Goal: Use online tool/utility: Use online tool/utility

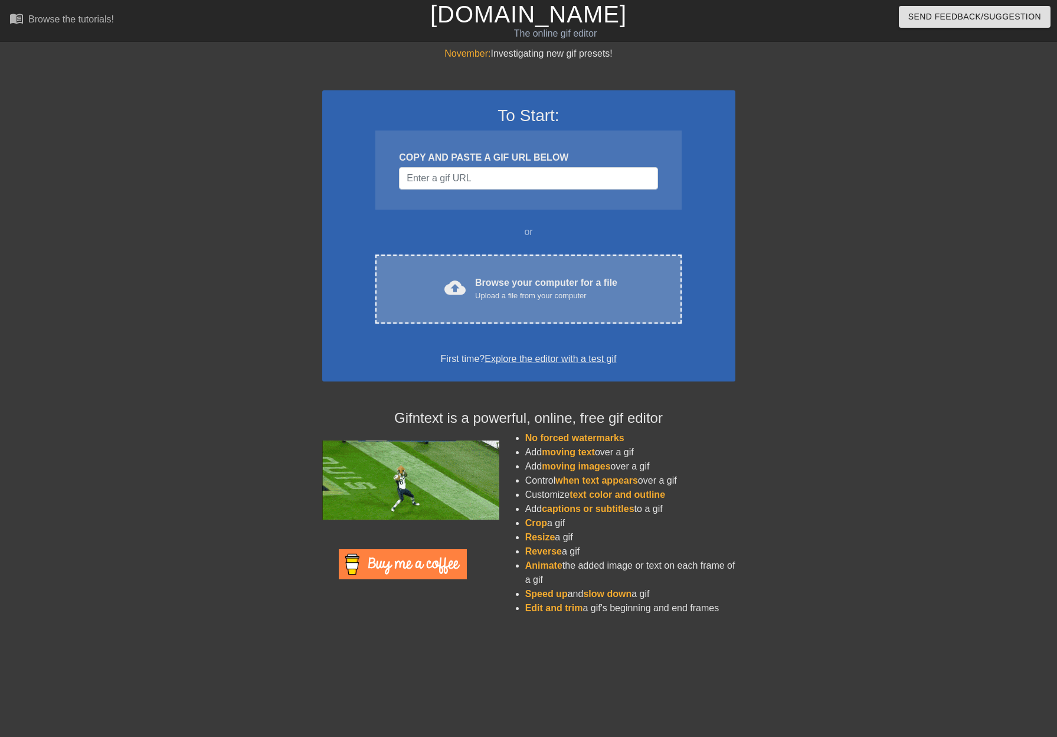
click at [466, 305] on div "cloud_upload Browse your computer for a file Upload a file from your computer C…" at bounding box center [528, 288] width 306 height 69
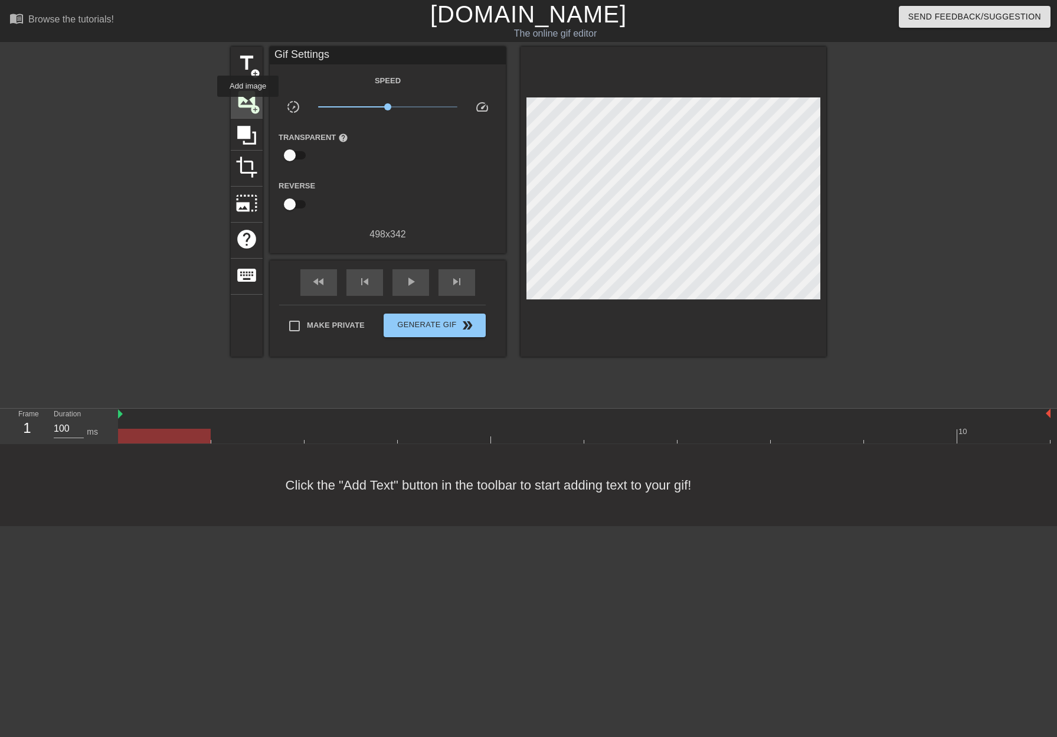
click at [248, 105] on span "image" at bounding box center [246, 99] width 22 height 22
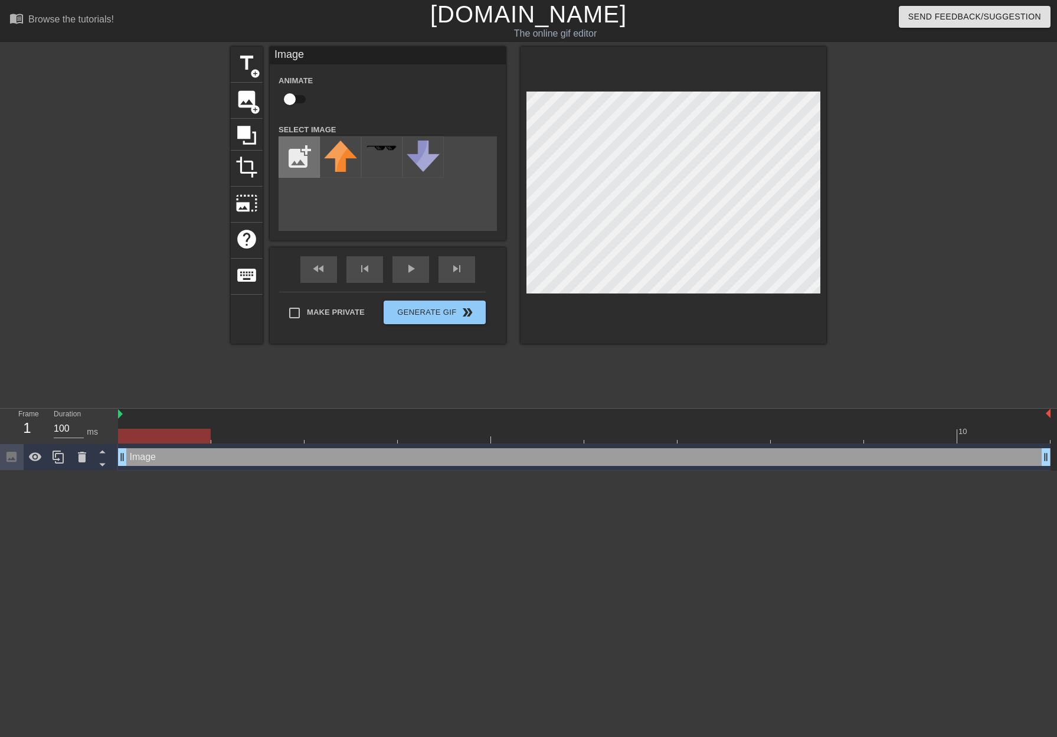
click at [308, 146] on input "file" at bounding box center [299, 157] width 40 height 40
type input "C:\fakepath\caraxes.png"
click at [78, 454] on icon at bounding box center [82, 457] width 14 height 14
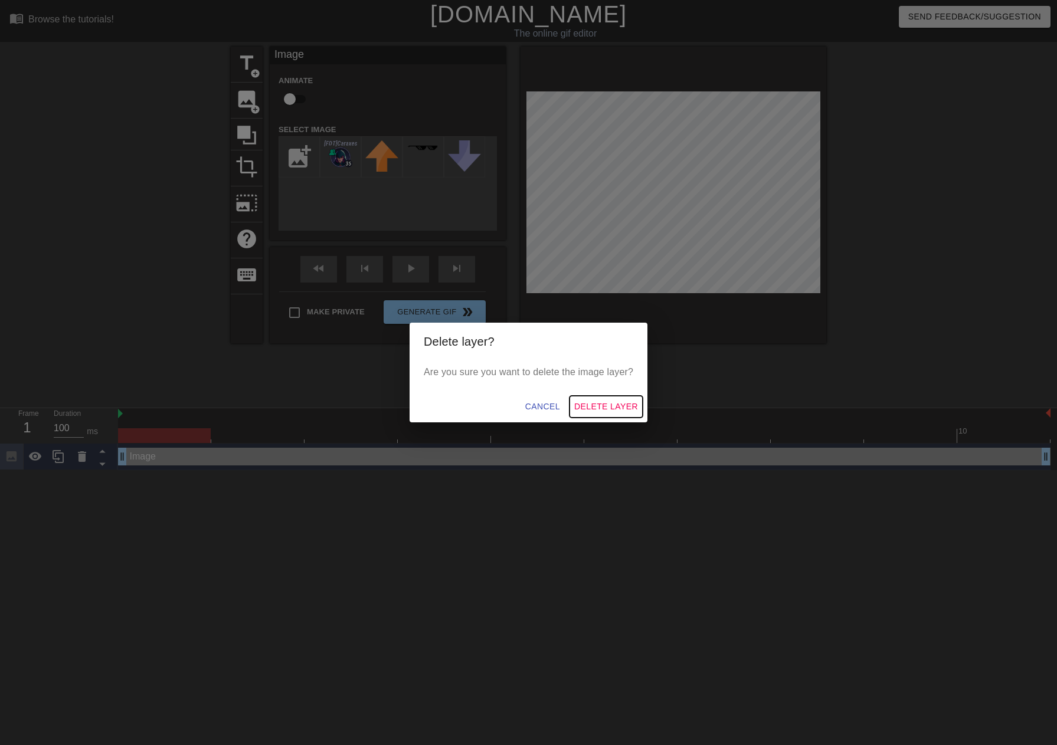
click at [590, 408] on span "Delete Layer" at bounding box center [606, 407] width 64 height 15
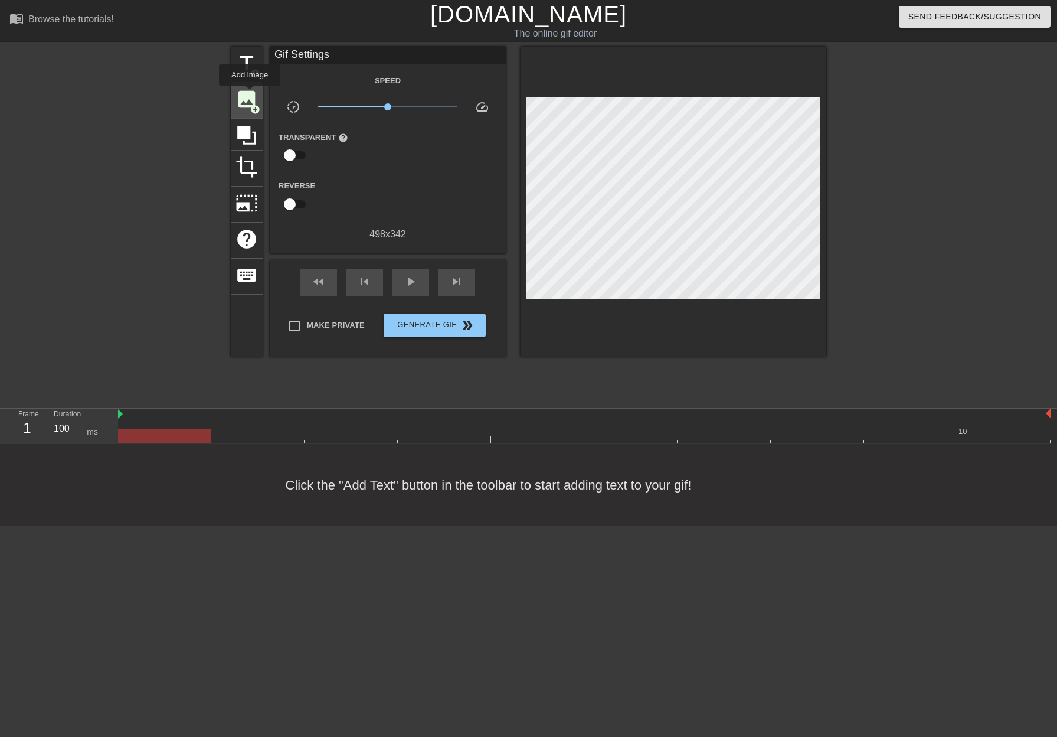
click at [250, 94] on span "image" at bounding box center [246, 99] width 22 height 22
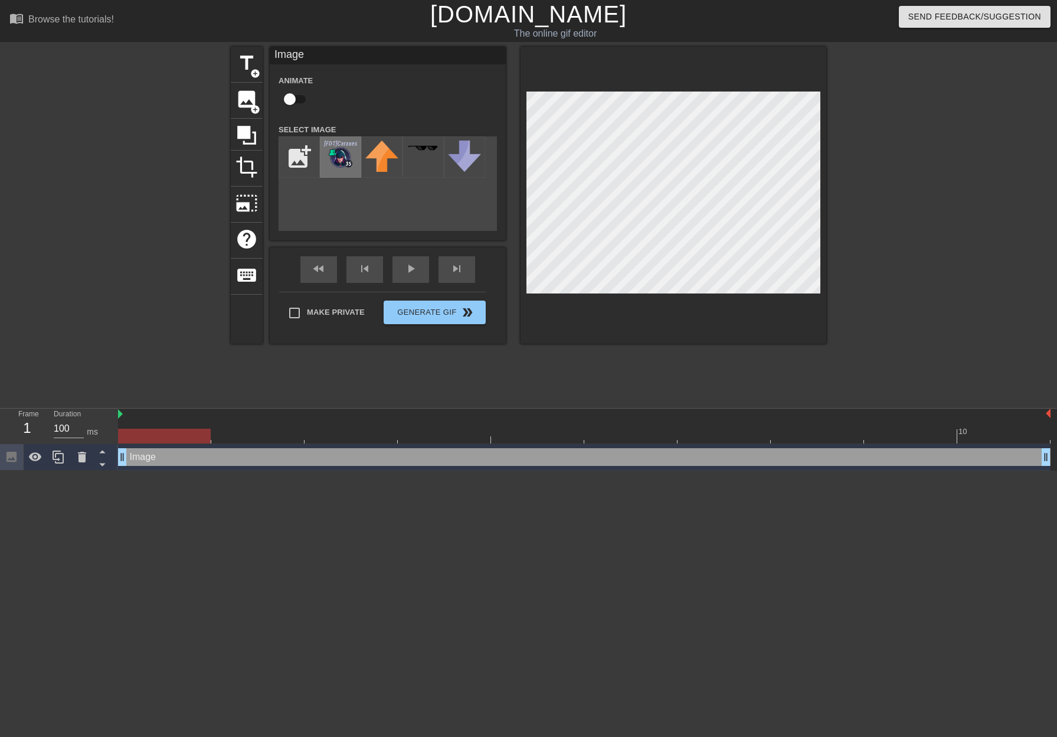
click at [344, 148] on img at bounding box center [340, 153] width 33 height 27
click at [289, 95] on input "checkbox" at bounding box center [289, 99] width 67 height 22
checkbox input "true"
click at [228, 425] on div at bounding box center [257, 427] width 93 height 15
click at [165, 429] on div at bounding box center [584, 435] width 933 height 15
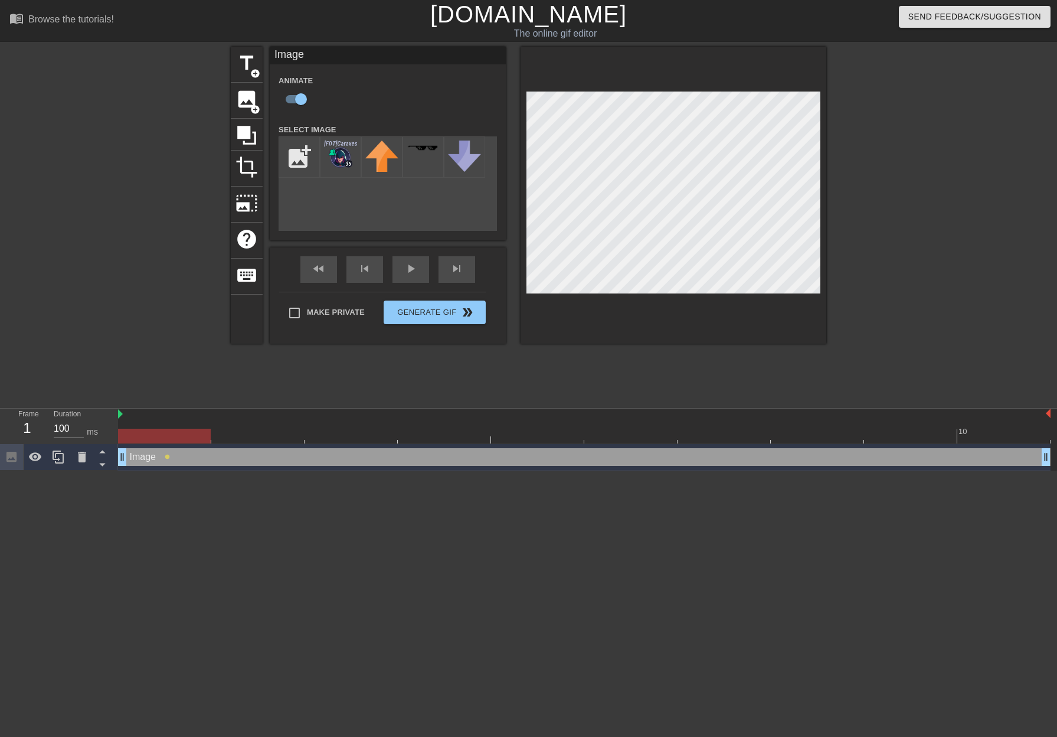
click at [244, 431] on div at bounding box center [584, 435] width 933 height 15
click at [336, 431] on div at bounding box center [584, 435] width 933 height 15
click at [259, 430] on div at bounding box center [584, 435] width 933 height 15
click at [352, 434] on div at bounding box center [584, 435] width 933 height 15
click at [430, 429] on div at bounding box center [584, 435] width 933 height 15
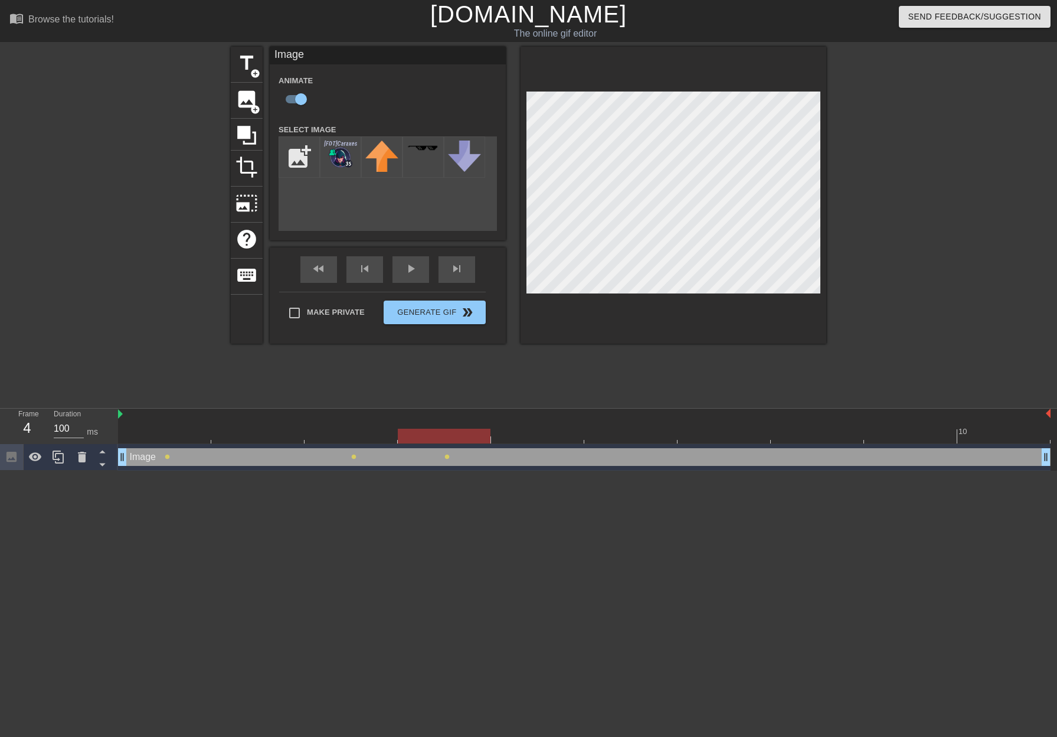
click at [531, 439] on div at bounding box center [584, 435] width 933 height 15
click at [628, 439] on div at bounding box center [584, 435] width 933 height 15
click at [717, 437] on div at bounding box center [584, 435] width 933 height 15
click at [798, 430] on div at bounding box center [584, 435] width 933 height 15
click at [891, 430] on div at bounding box center [584, 435] width 933 height 15
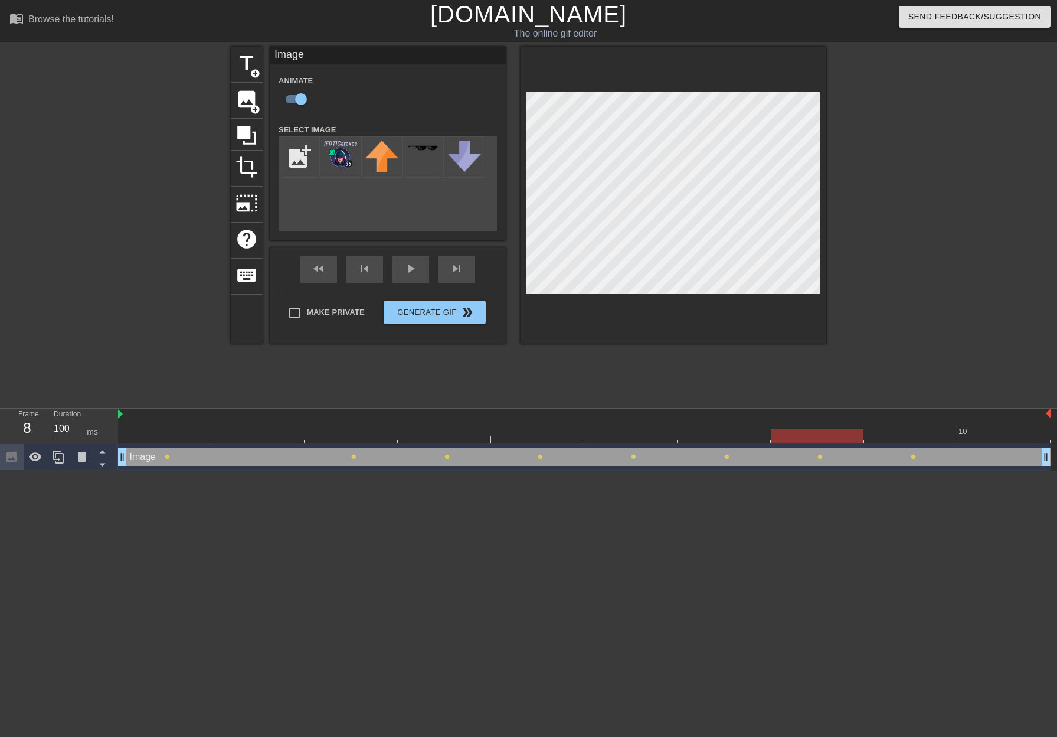
click at [809, 436] on div at bounding box center [584, 435] width 933 height 15
click at [909, 437] on div at bounding box center [584, 435] width 933 height 15
click at [407, 277] on div "play_arrow" at bounding box center [410, 269] width 37 height 27
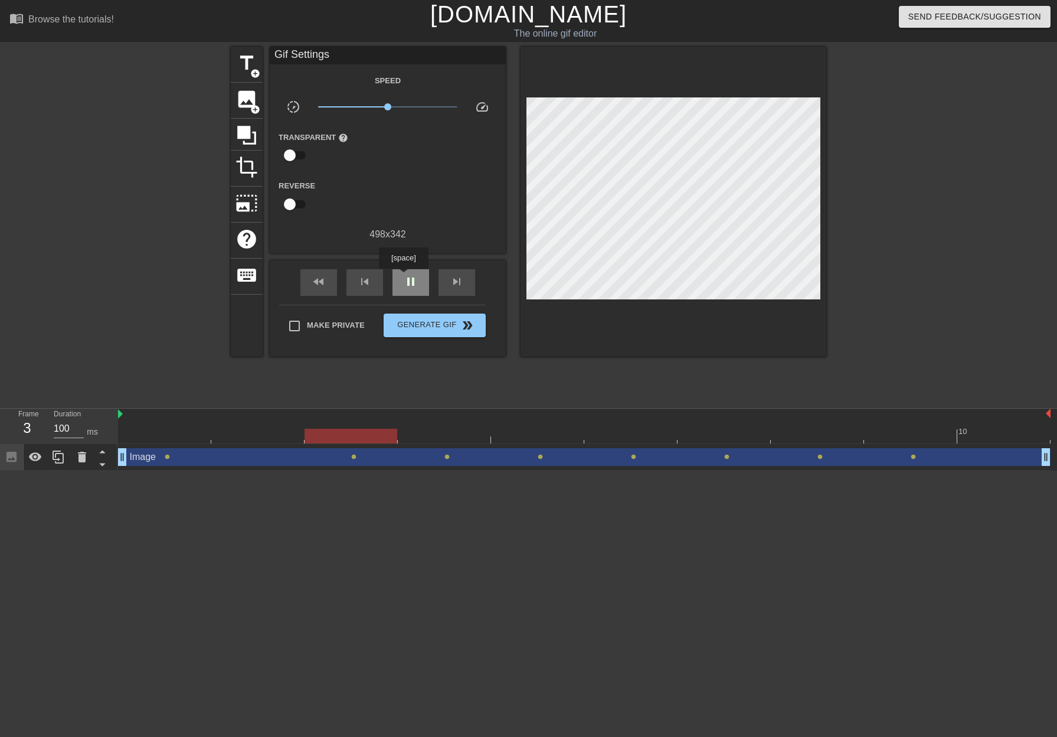
click at [403, 277] on div "pause" at bounding box center [410, 282] width 37 height 27
click at [981, 437] on div at bounding box center [584, 435] width 933 height 15
click at [914, 430] on div at bounding box center [584, 435] width 933 height 15
click at [826, 427] on div at bounding box center [817, 427] width 93 height 15
click at [732, 423] on div at bounding box center [724, 427] width 93 height 15
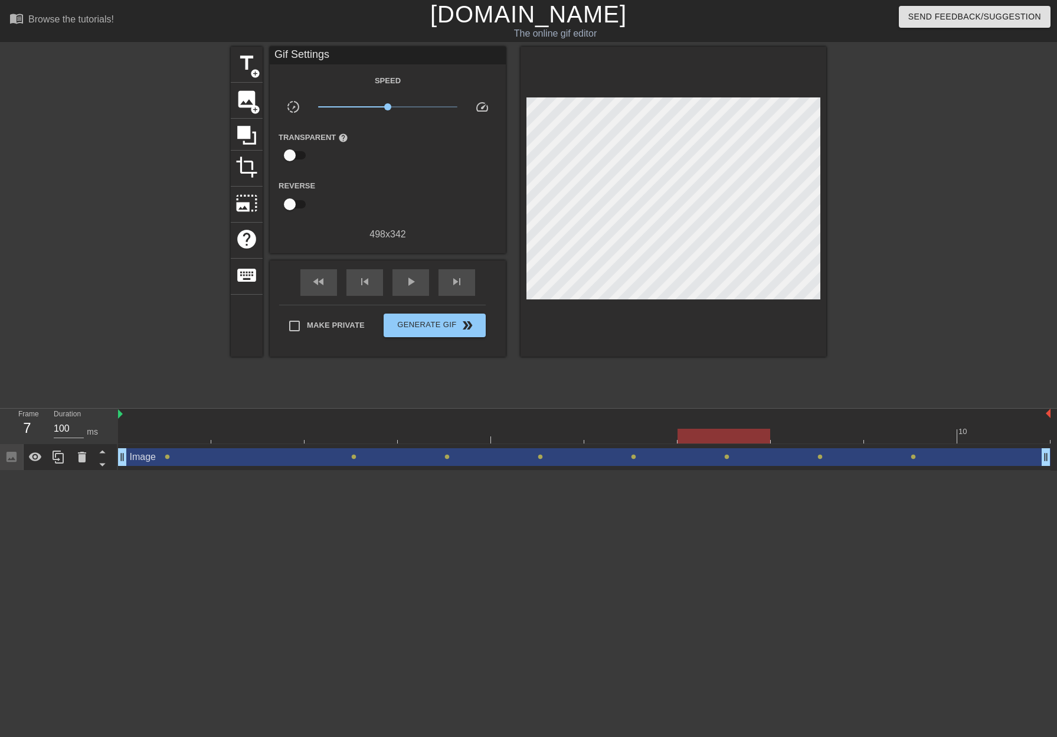
click at [633, 417] on div at bounding box center [584, 414] width 933 height 12
click at [645, 431] on div at bounding box center [584, 435] width 933 height 15
click at [712, 434] on div at bounding box center [584, 435] width 933 height 15
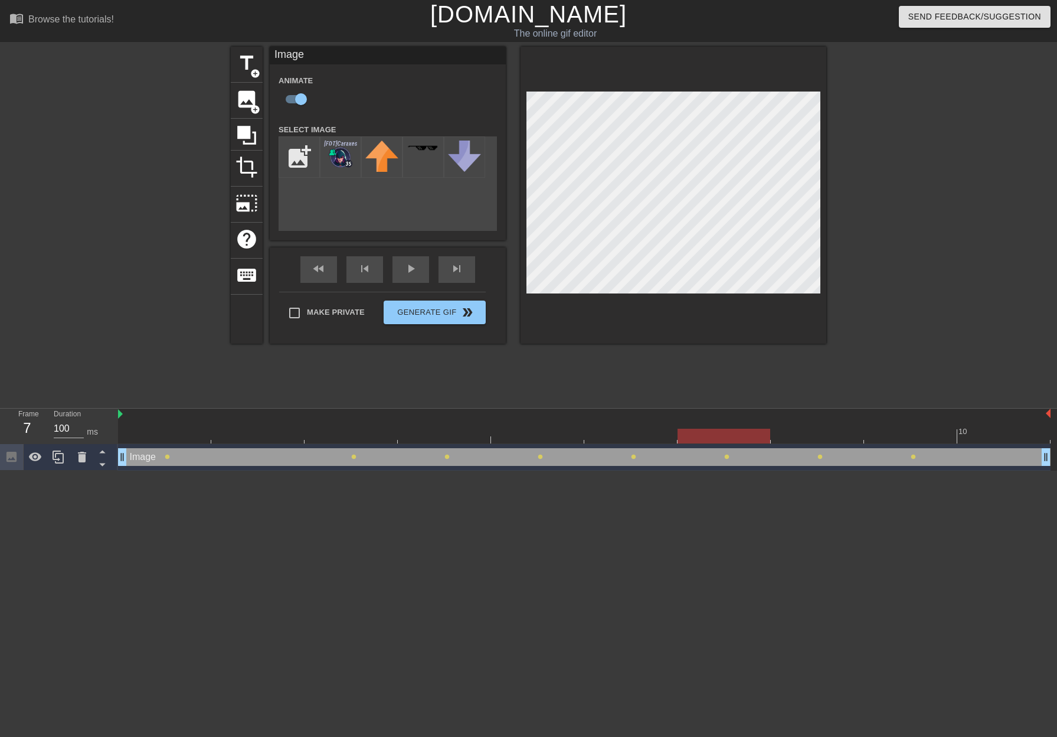
click at [802, 430] on div at bounding box center [584, 435] width 933 height 15
click at [911, 426] on div at bounding box center [910, 427] width 93 height 15
click at [987, 431] on div at bounding box center [584, 435] width 933 height 15
click at [185, 428] on div at bounding box center [164, 427] width 93 height 15
click at [295, 97] on input "checkbox" at bounding box center [300, 99] width 67 height 22
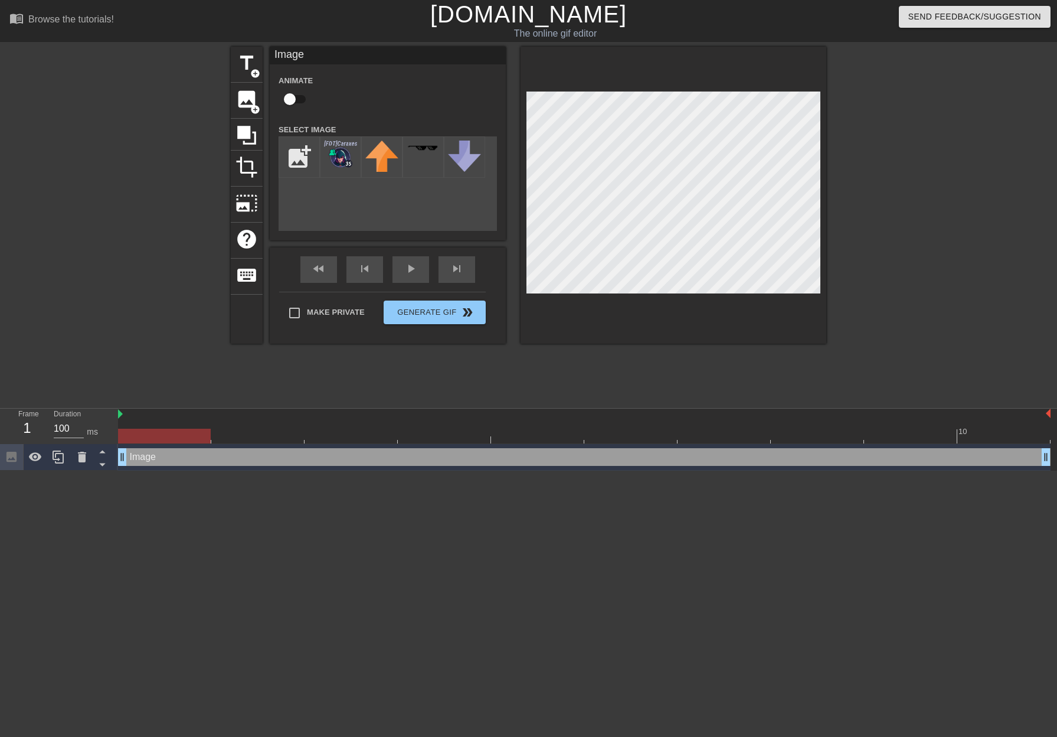
click at [295, 97] on input "checkbox" at bounding box center [289, 99] width 67 height 22
checkbox input "true"
click at [248, 433] on div at bounding box center [584, 435] width 933 height 15
click at [360, 426] on div at bounding box center [351, 427] width 93 height 15
click at [439, 432] on div at bounding box center [584, 435] width 933 height 15
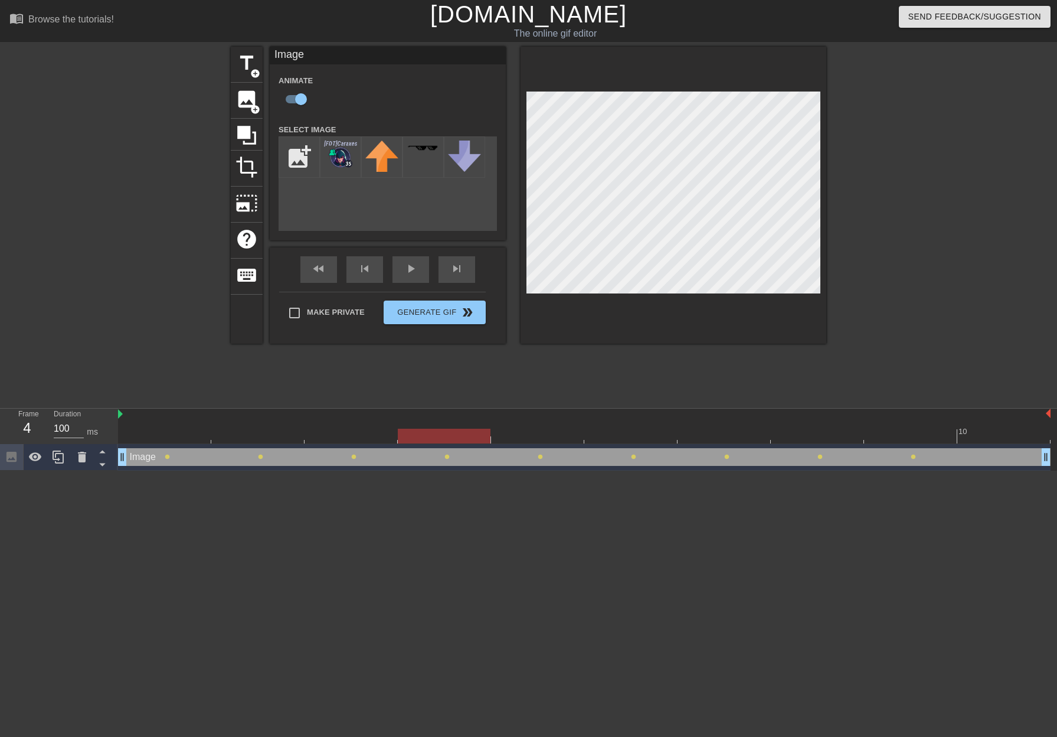
click at [544, 436] on div at bounding box center [584, 435] width 933 height 15
click at [621, 439] on div at bounding box center [584, 435] width 933 height 15
click at [705, 432] on div at bounding box center [584, 435] width 933 height 15
click at [799, 439] on div at bounding box center [584, 435] width 933 height 15
click at [902, 434] on div at bounding box center [584, 435] width 933 height 15
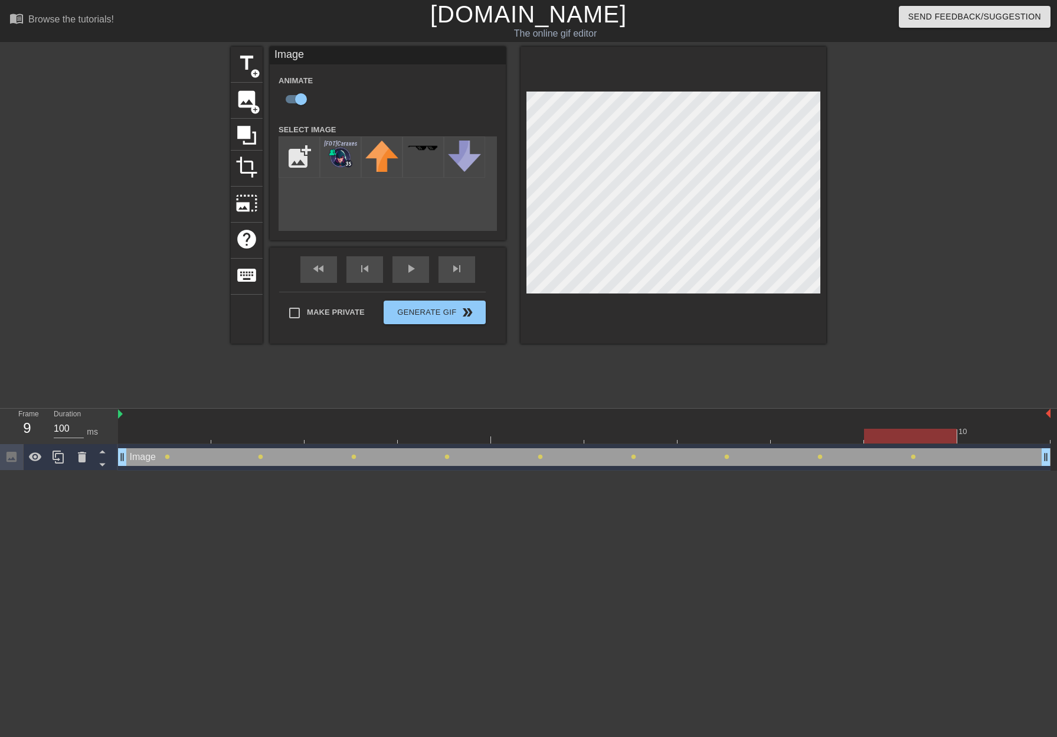
click at [810, 432] on div at bounding box center [584, 435] width 933 height 15
click at [881, 431] on div at bounding box center [584, 435] width 933 height 15
click at [990, 428] on div at bounding box center [584, 435] width 933 height 15
click at [909, 436] on div at bounding box center [584, 435] width 933 height 15
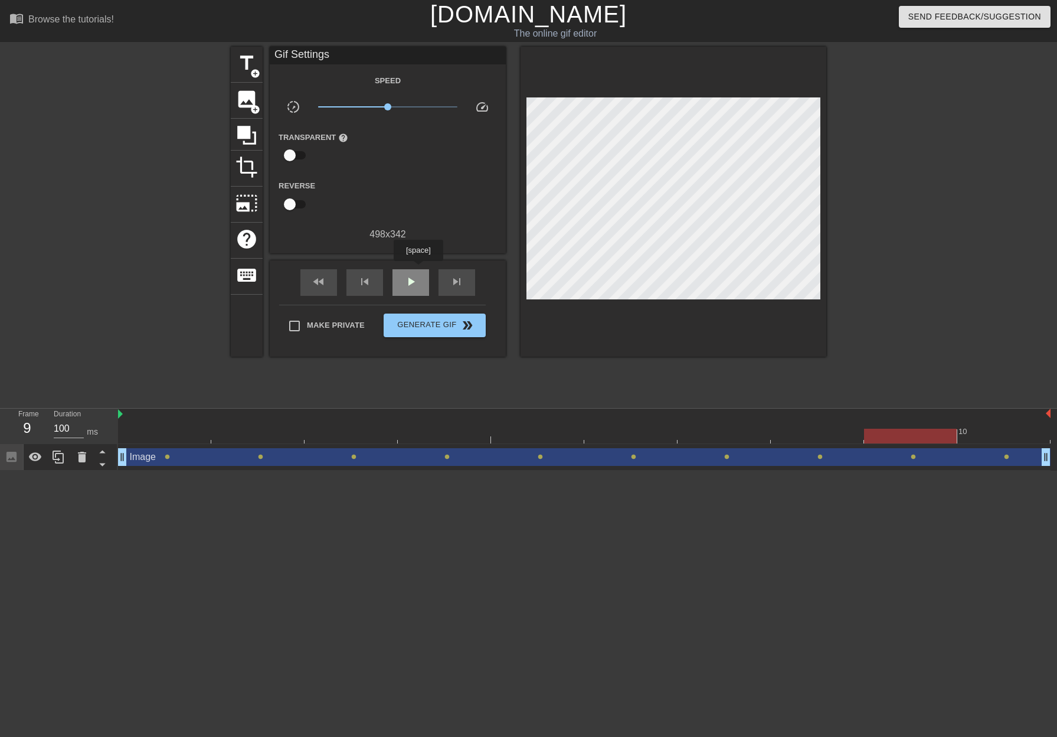
click at [418, 269] on div "play_arrow" at bounding box center [410, 282] width 37 height 27
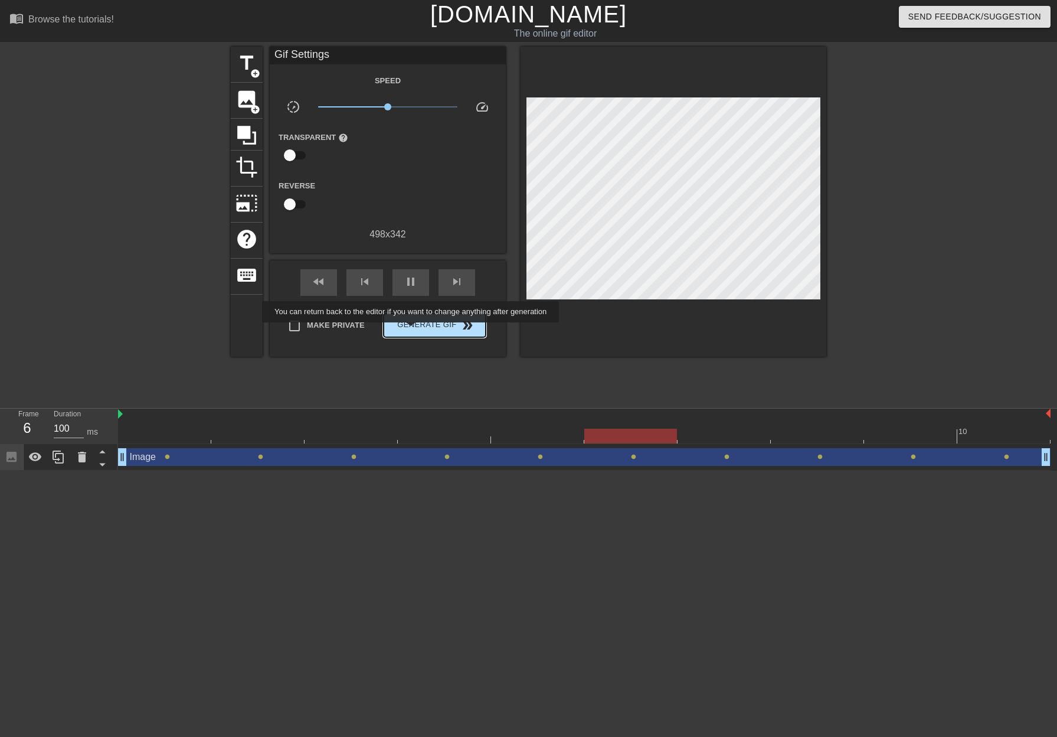
click at [413, 327] on span "Generate Gif double_arrow" at bounding box center [434, 325] width 93 height 14
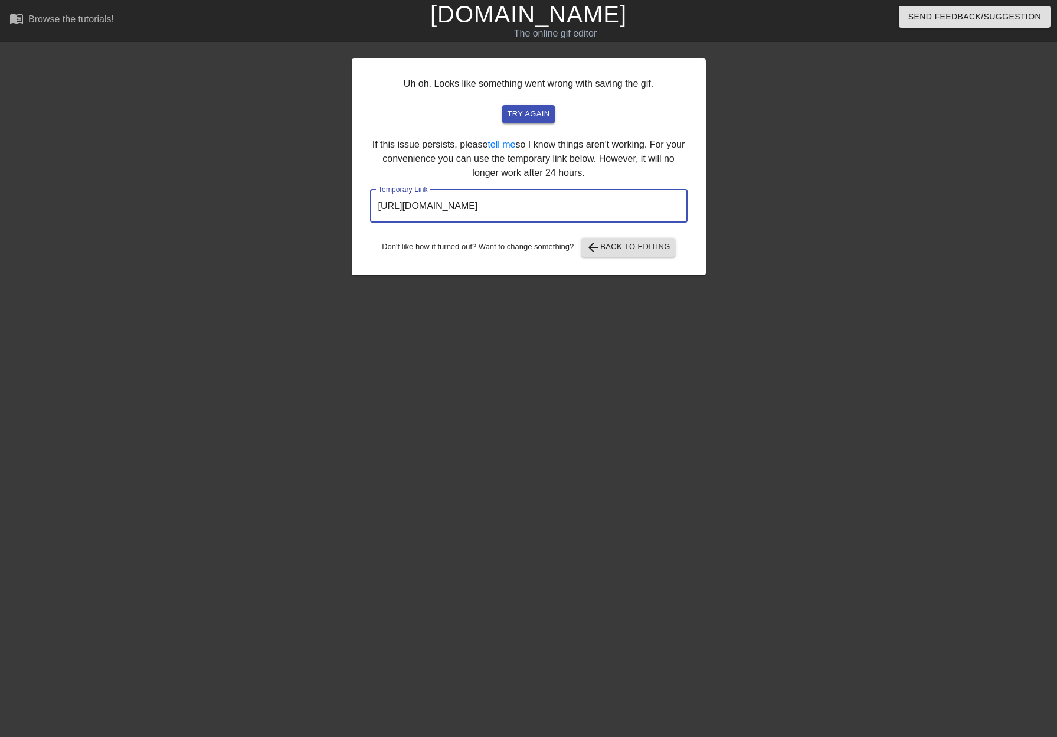
drag, startPoint x: 623, startPoint y: 205, endPoint x: 277, endPoint y: 212, distance: 345.9
click at [268, 210] on div "Uh oh. Looks like something went wrong with saving the gif. try again If this i…" at bounding box center [528, 224] width 1057 height 354
